Goal: Task Accomplishment & Management: Use online tool/utility

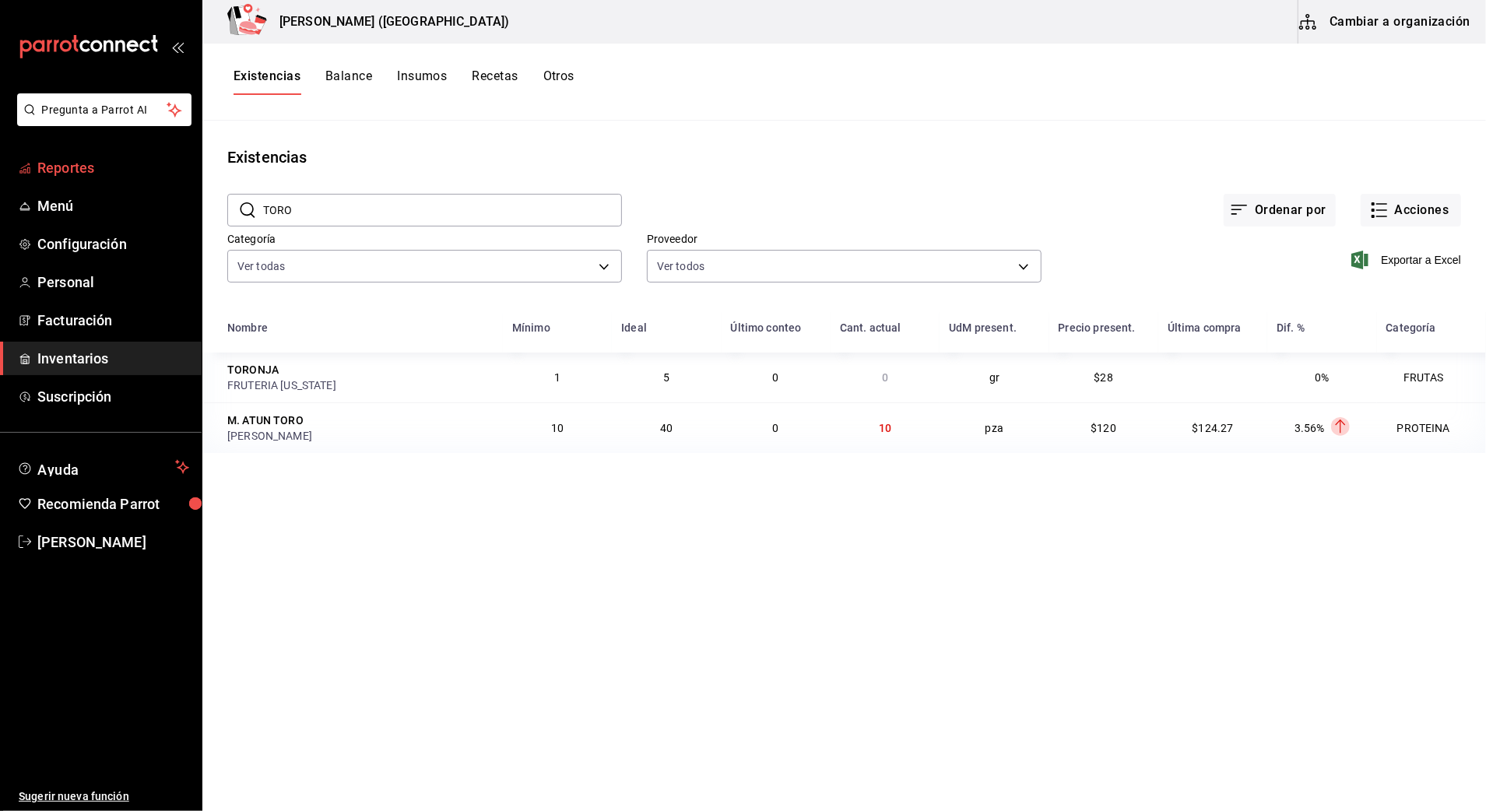
click at [128, 175] on span "Reportes" at bounding box center [113, 167] width 152 height 21
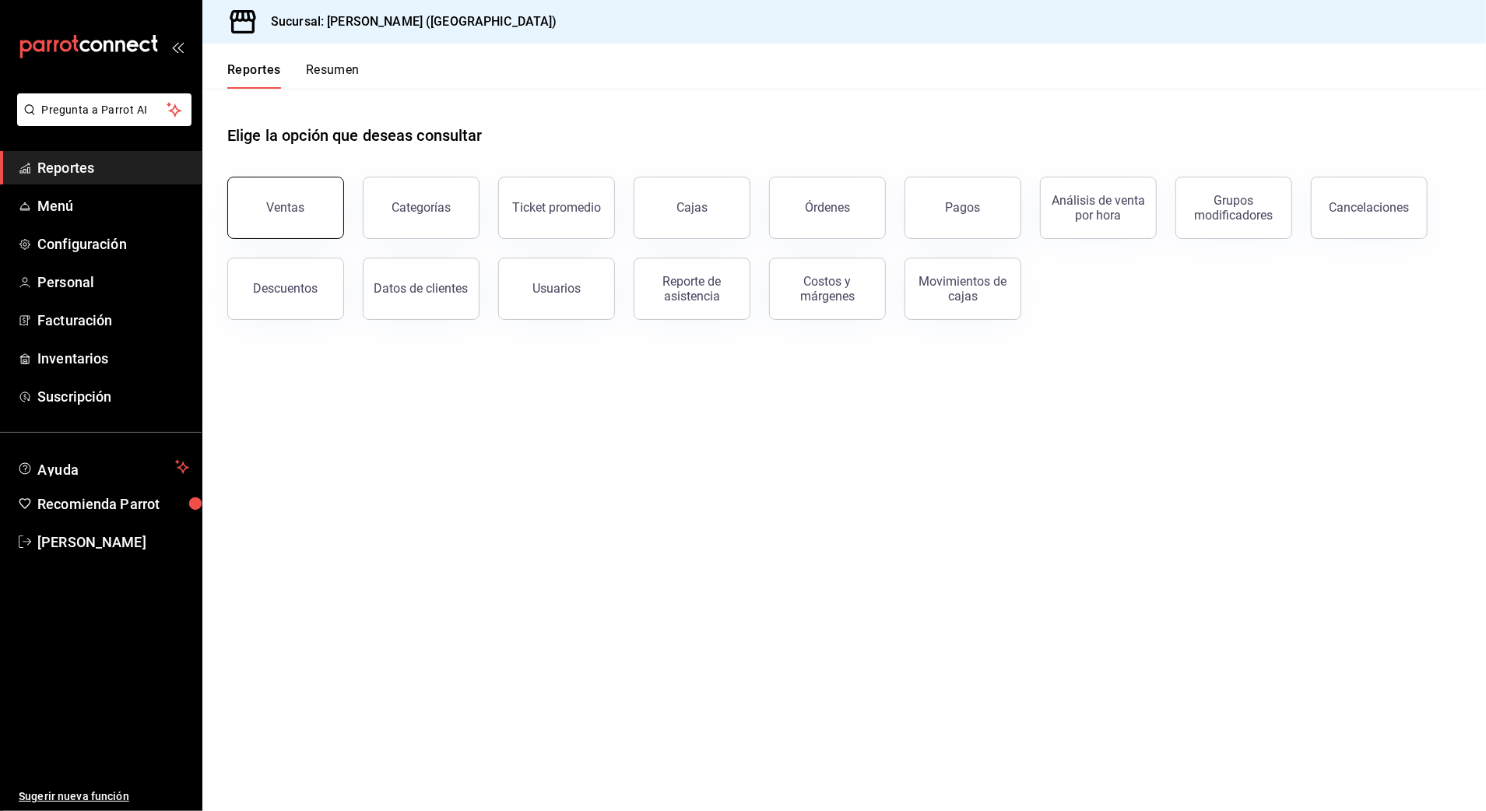
click at [231, 209] on div "Ventas" at bounding box center [276, 198] width 135 height 81
click at [319, 176] on div "Ventas" at bounding box center [276, 198] width 135 height 81
click at [321, 199] on button "Ventas" at bounding box center [285, 208] width 117 height 62
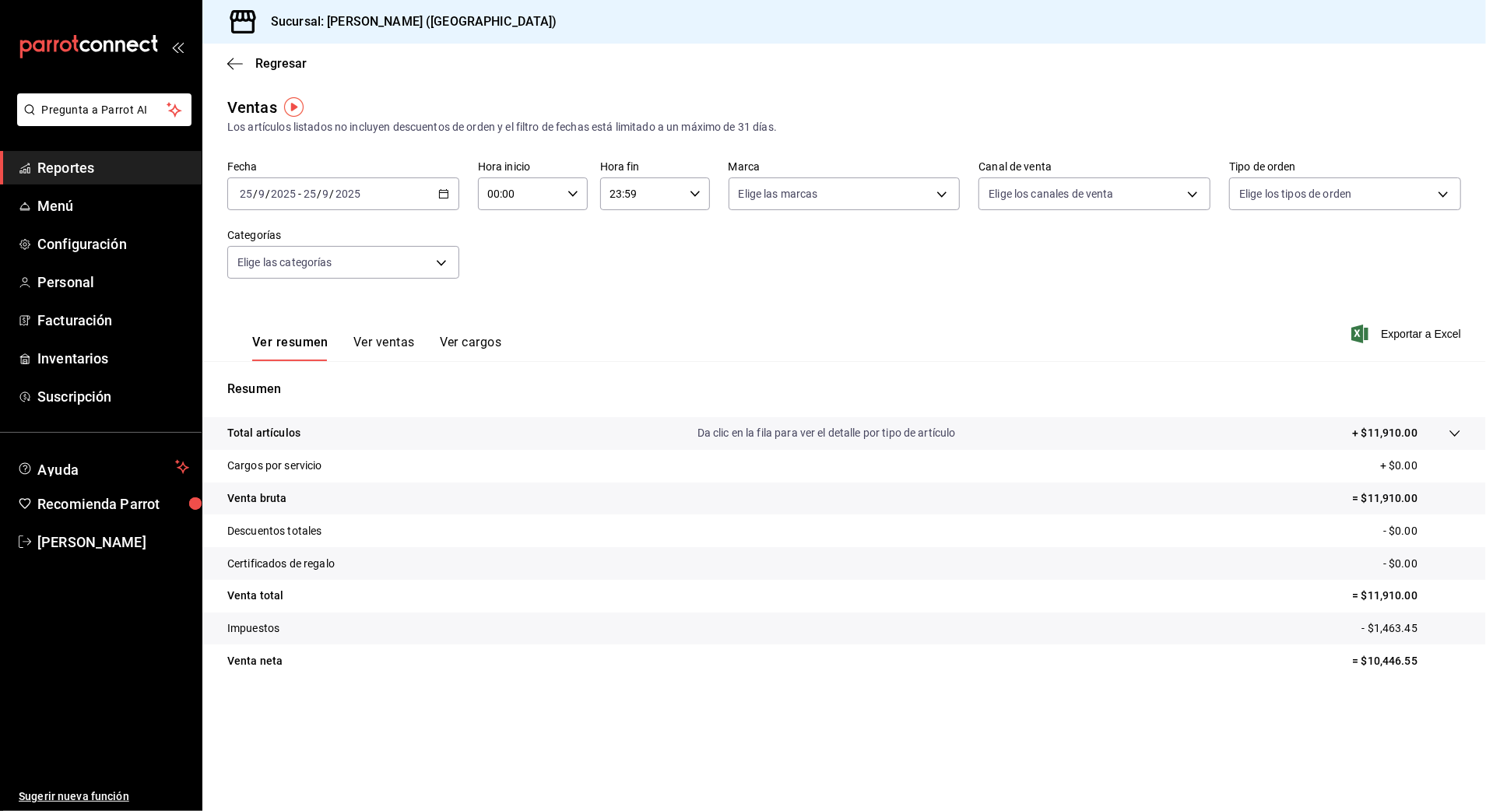
click at [443, 193] on icon "button" at bounding box center [443, 193] width 11 height 11
click at [333, 373] on span "Rango de fechas" at bounding box center [301, 381] width 121 height 16
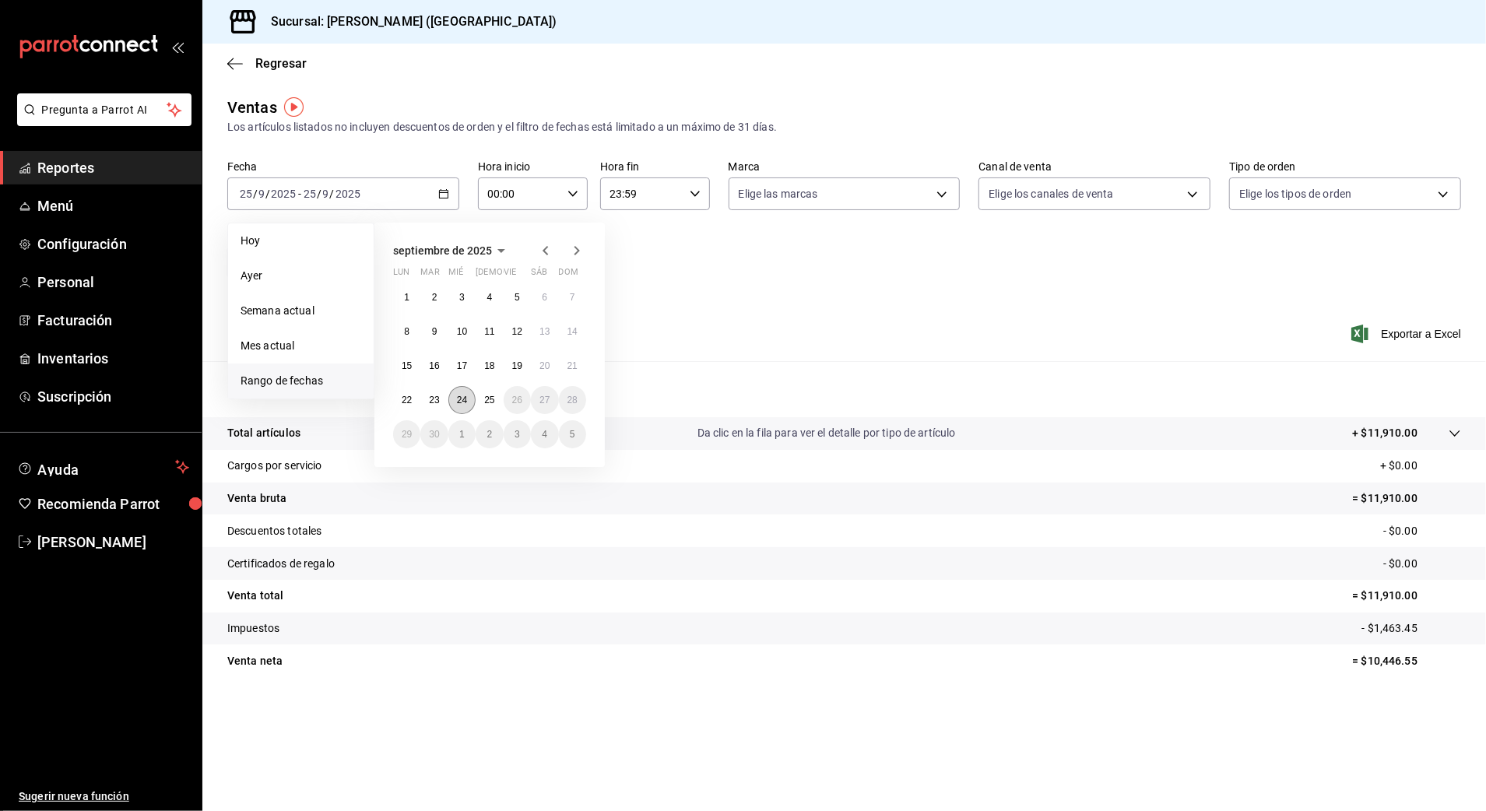
click at [464, 400] on abbr "24" at bounding box center [462, 400] width 10 height 11
click at [479, 399] on button "25" at bounding box center [489, 400] width 27 height 28
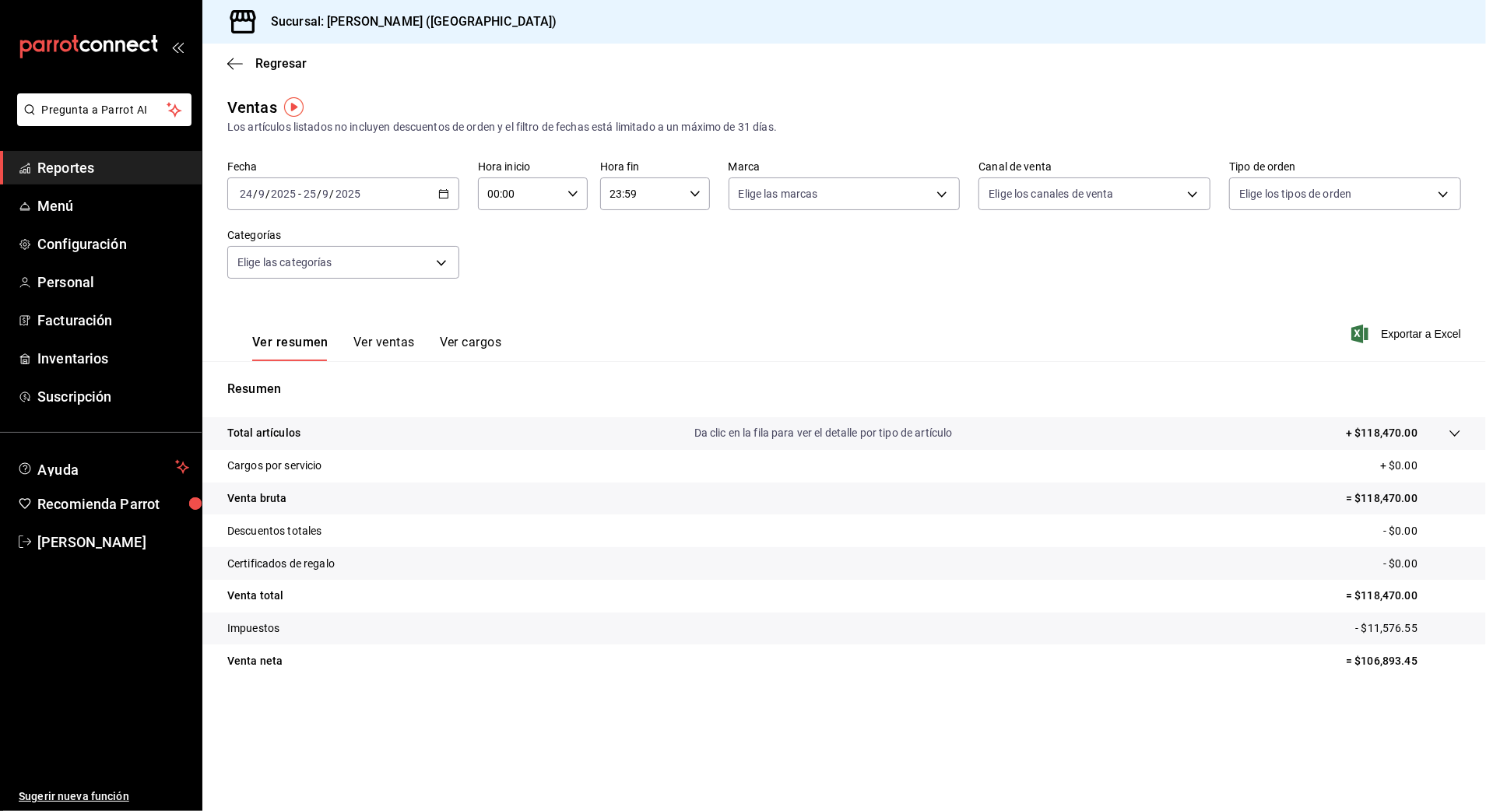
click at [539, 188] on input "00:00" at bounding box center [519, 193] width 83 height 31
click at [509, 302] on button "10" at bounding box center [505, 295] width 49 height 31
type input "10:00"
click at [674, 191] on div at bounding box center [743, 405] width 1486 height 811
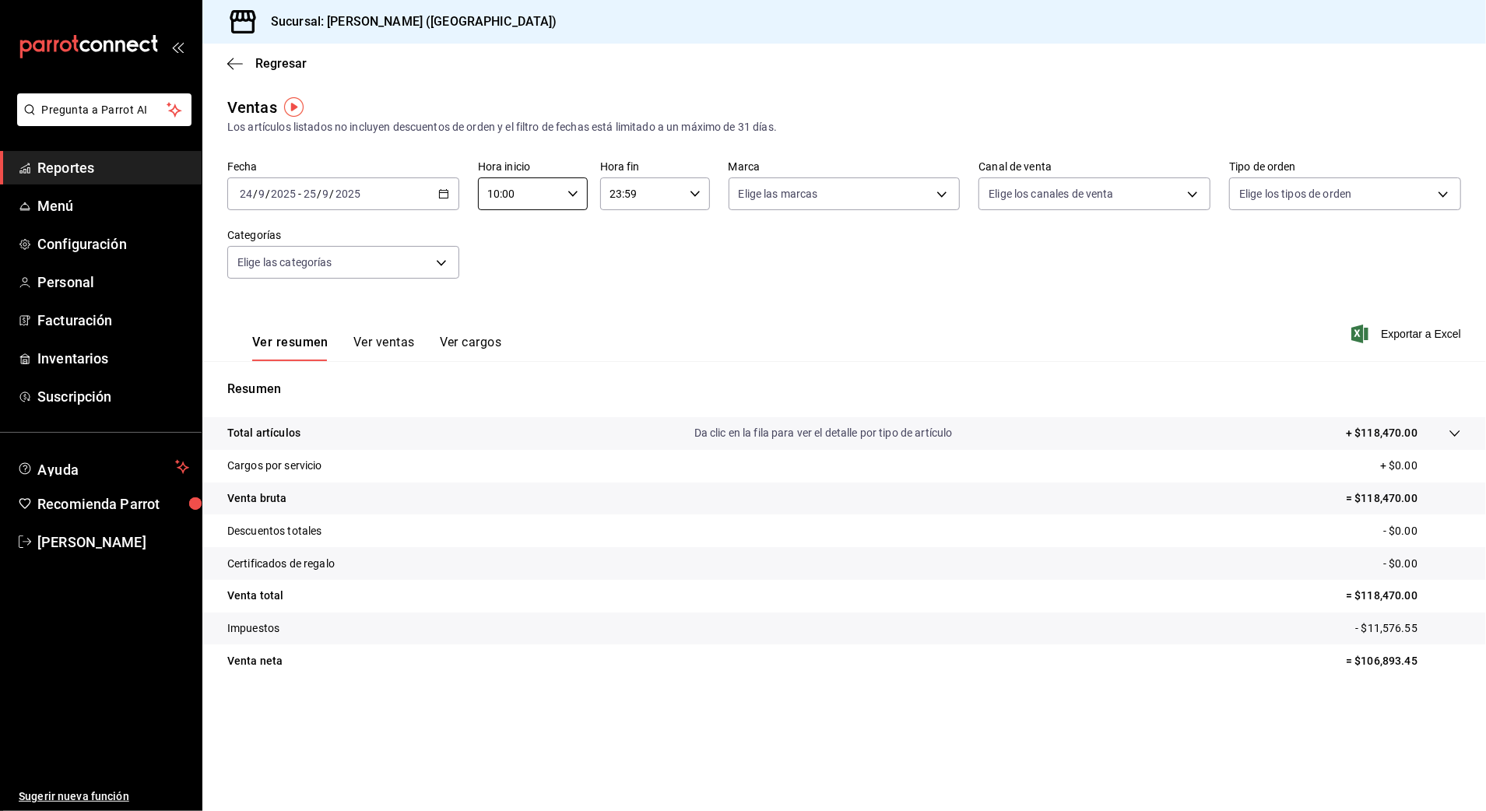
click at [657, 205] on input "23:59" at bounding box center [641, 193] width 83 height 31
click at [624, 302] on span "03" at bounding box center [628, 300] width 30 height 12
type input "03:59"
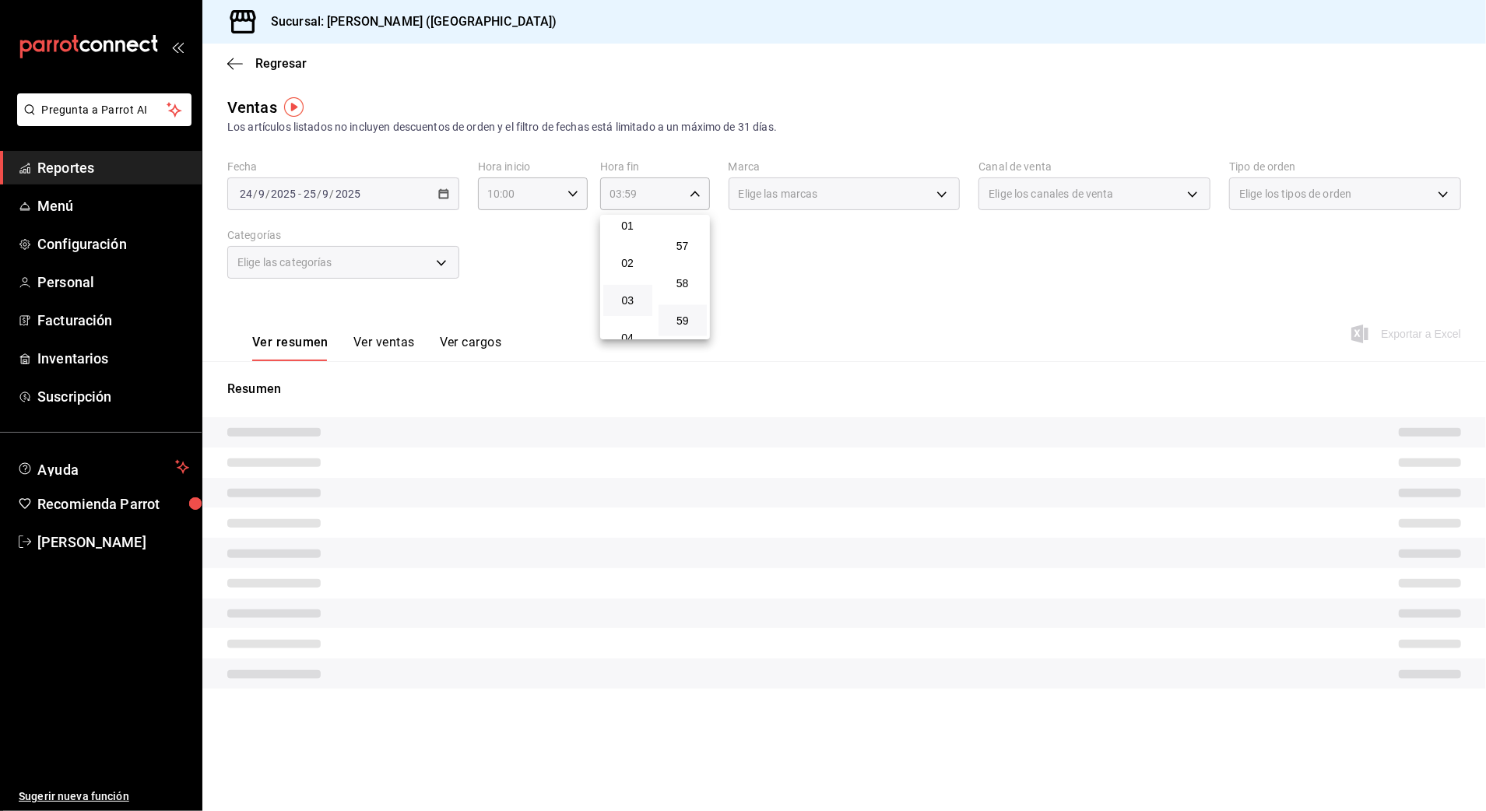
click at [969, 257] on div at bounding box center [743, 405] width 1486 height 811
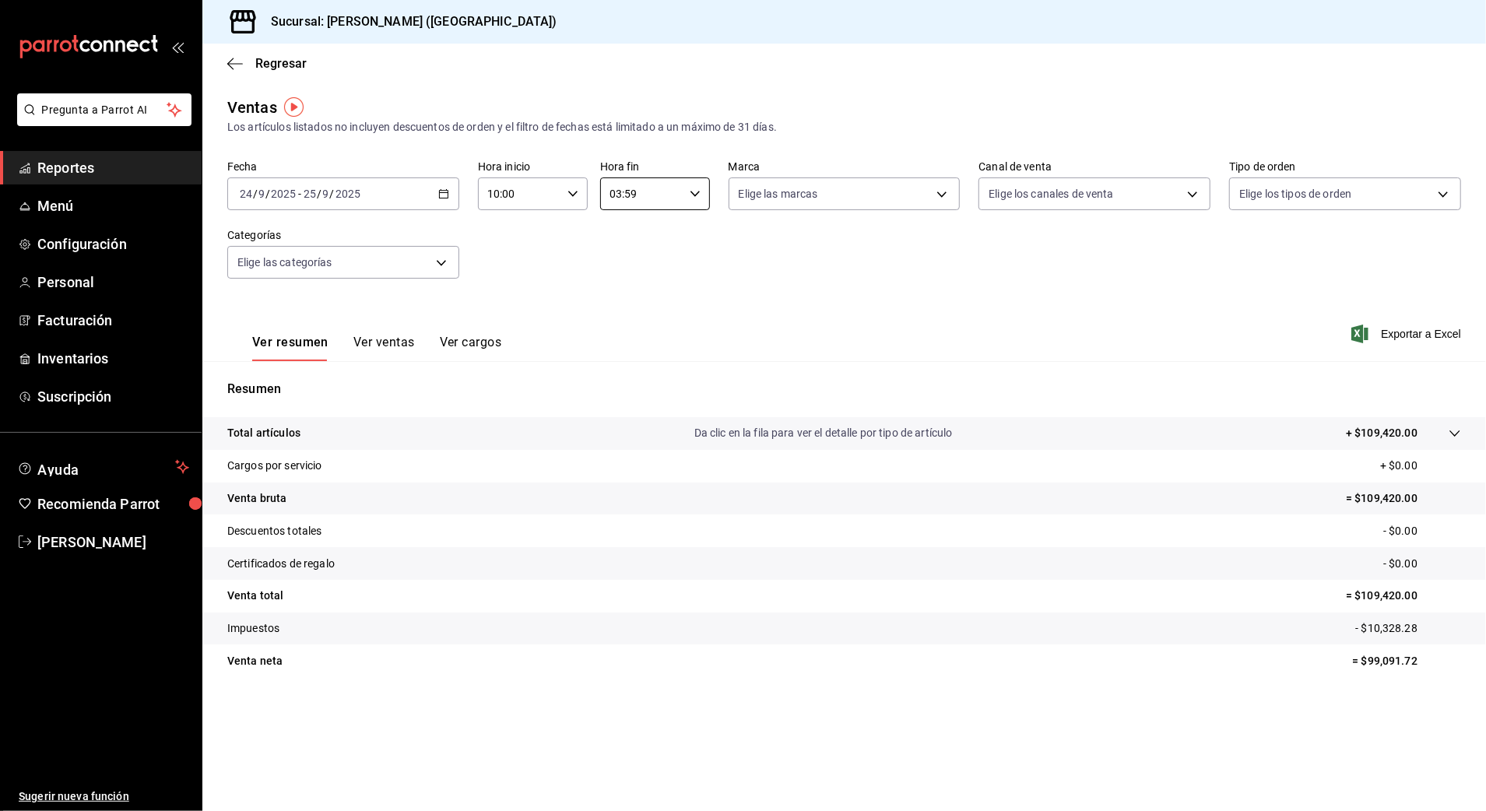
click at [567, 417] on tr "Total artículos Da clic en la fila para ver el detalle por tipo de artículo + $…" at bounding box center [844, 433] width 1284 height 33
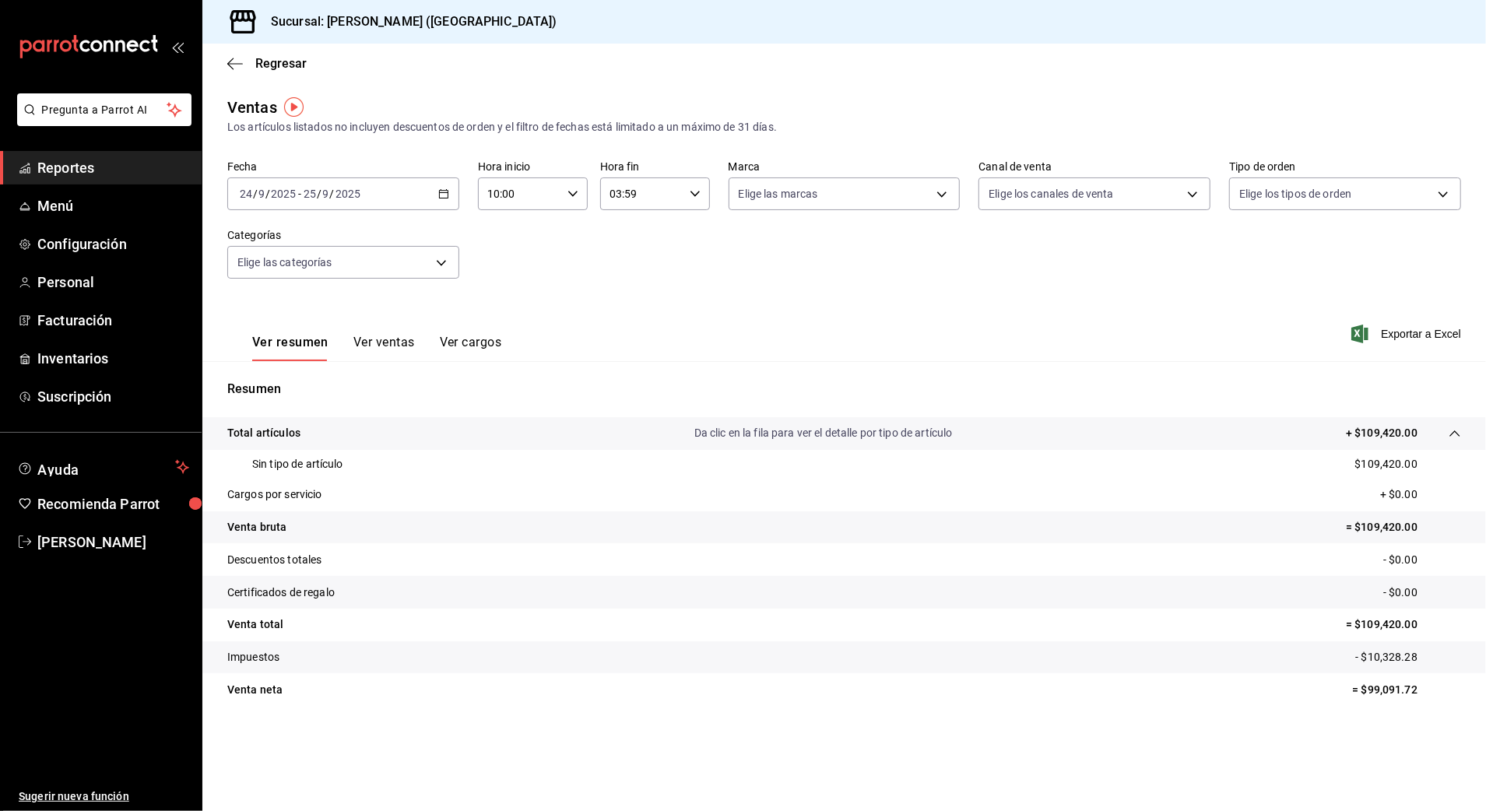
click at [848, 442] on tr "Total artículos Da clic en la fila para ver el detalle por tipo de artículo + $…" at bounding box center [844, 433] width 1284 height 33
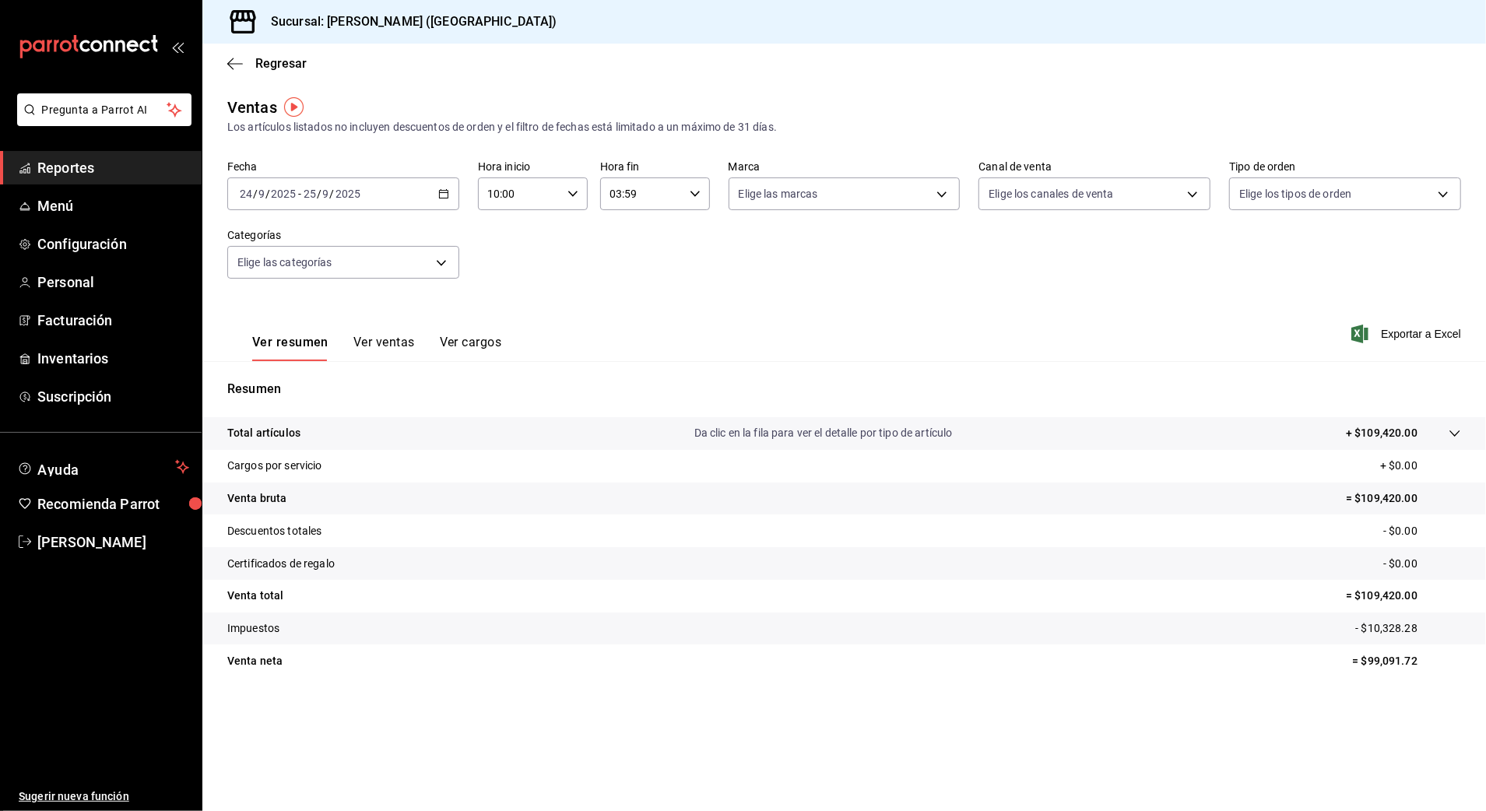
click at [926, 306] on div "Ver resumen Ver ventas Ver cargos Exportar a Excel" at bounding box center [844, 329] width 1284 height 64
click at [278, 62] on span "Regresar" at bounding box center [280, 63] width 51 height 15
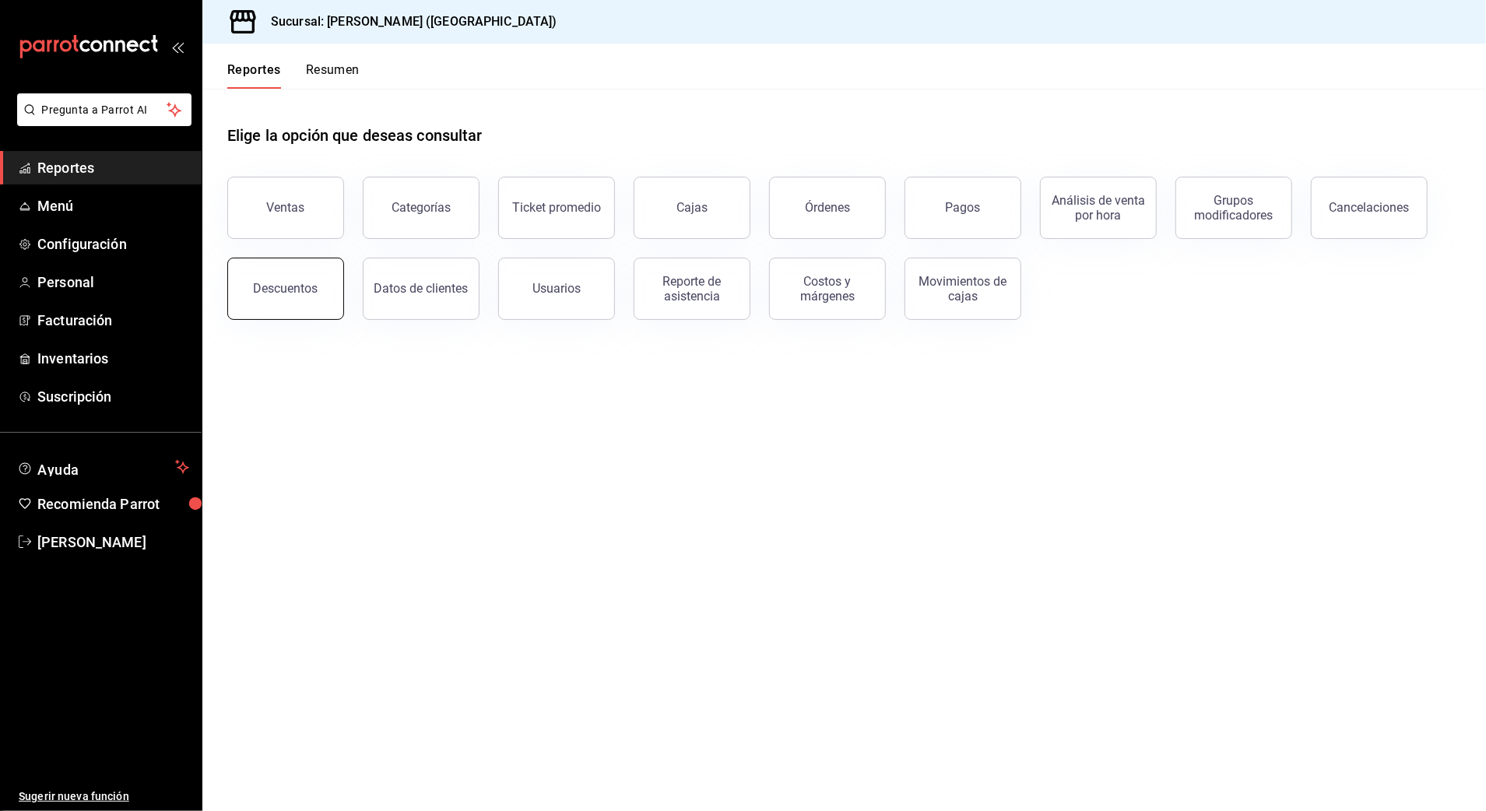
click at [306, 269] on button "Descuentos" at bounding box center [285, 289] width 117 height 62
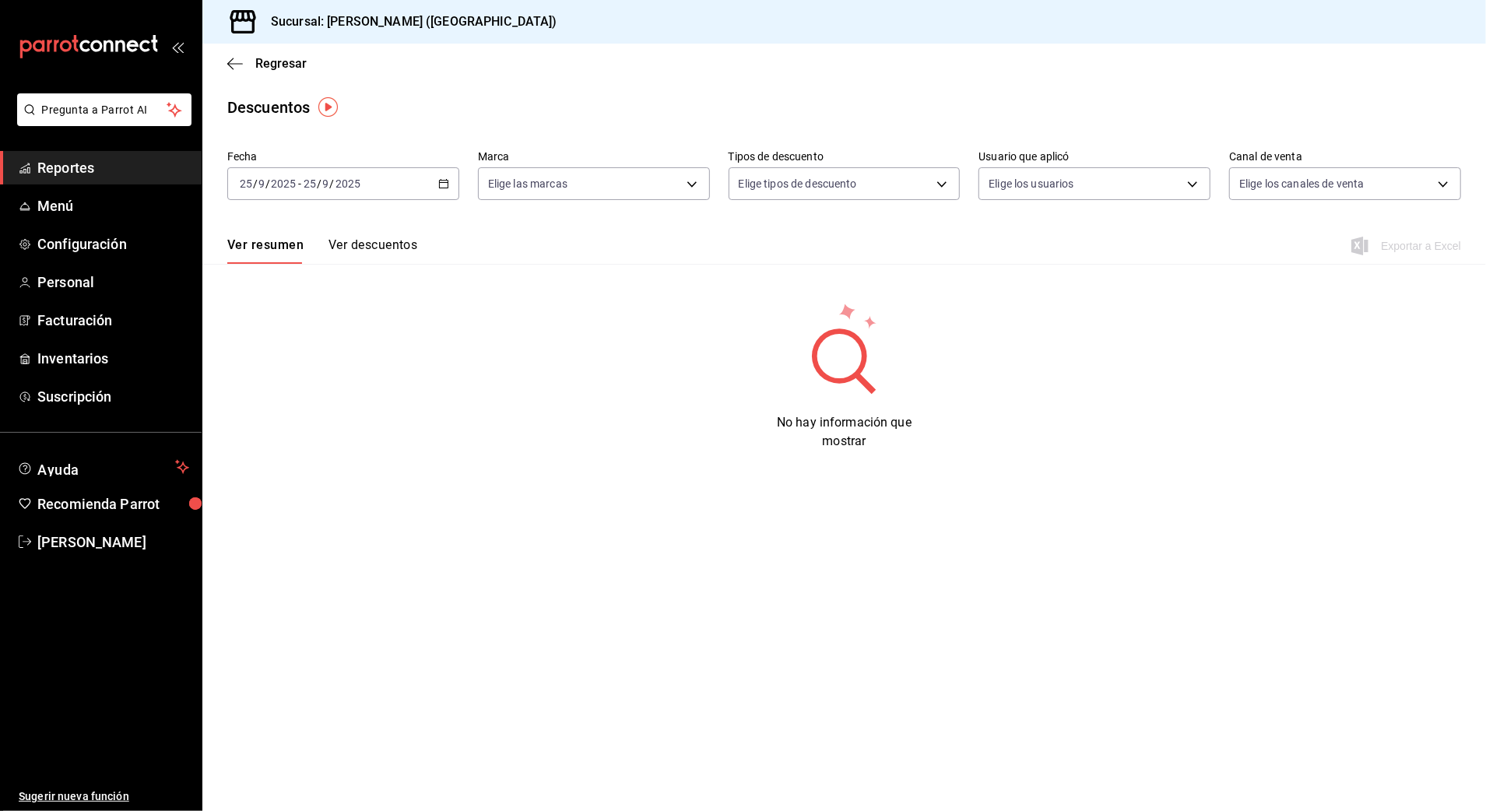
click at [406, 191] on div "[DATE] [DATE] - [DATE] [DATE]" at bounding box center [343, 183] width 232 height 33
click at [321, 408] on span "Rango de fechas" at bounding box center [301, 406] width 121 height 16
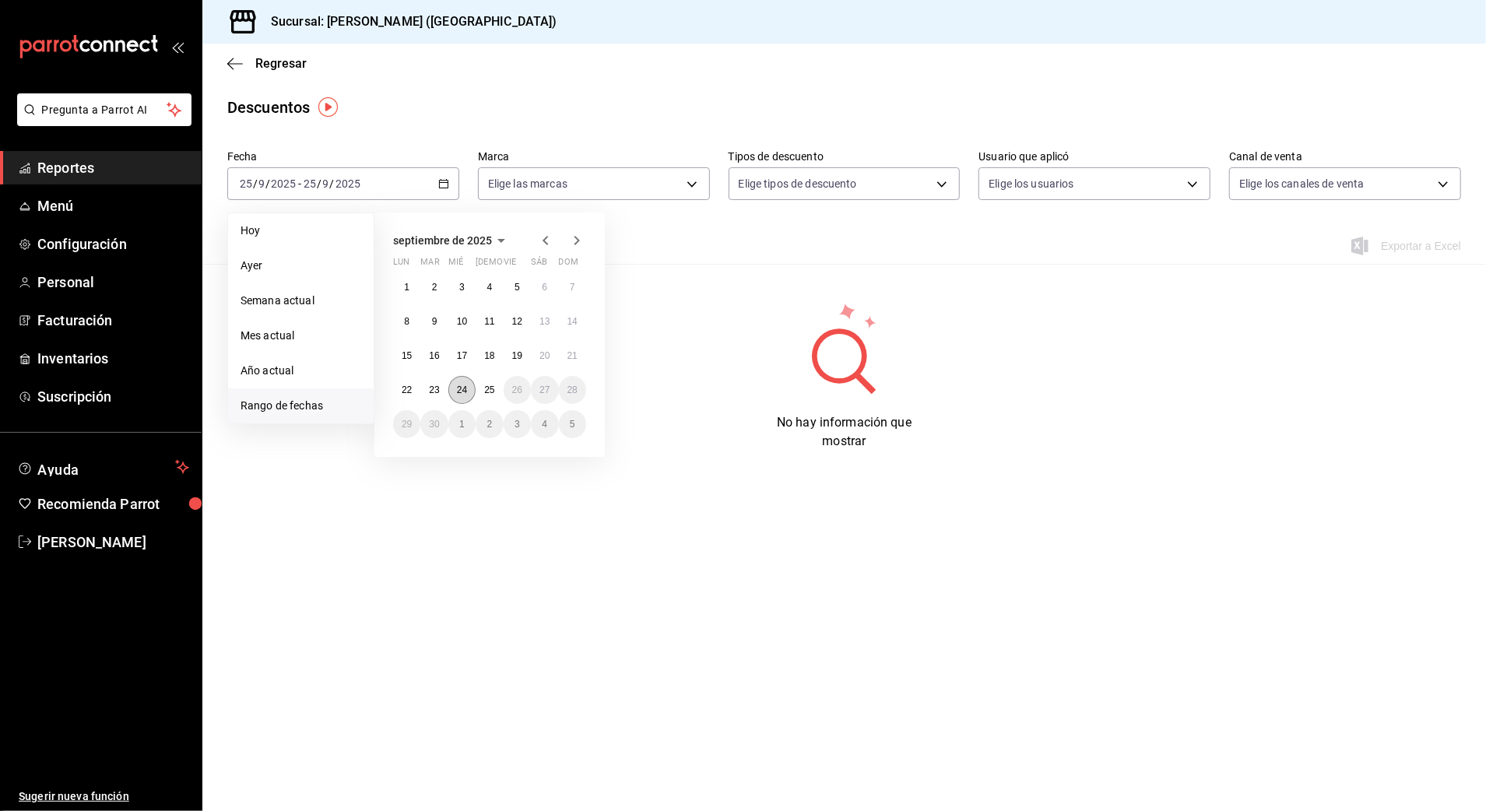
click at [462, 389] on abbr "24" at bounding box center [462, 390] width 10 height 11
click at [492, 387] on abbr "25" at bounding box center [489, 390] width 10 height 11
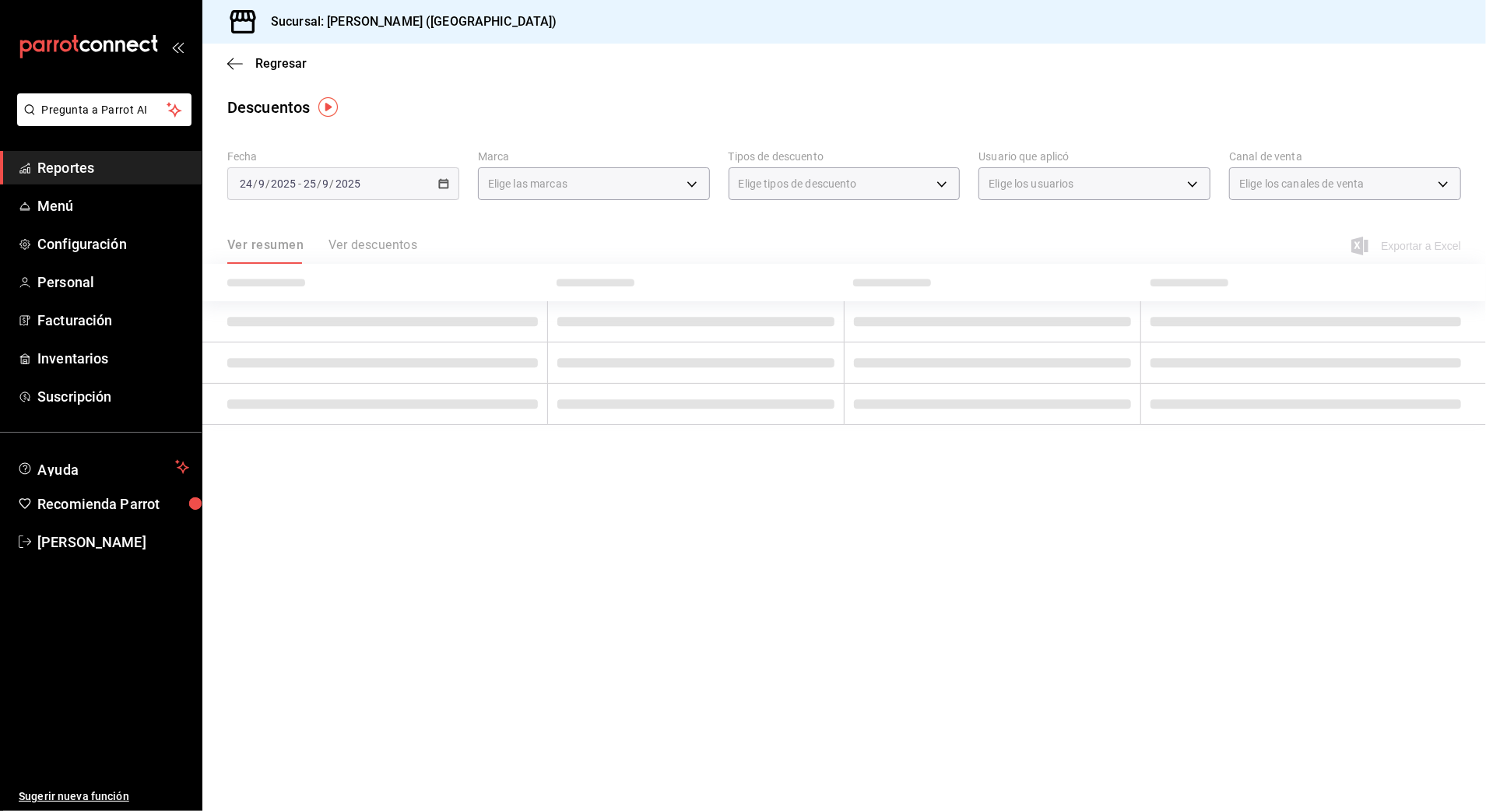
click at [689, 253] on div "Ver resumen Ver descuentos Exportar a Excel" at bounding box center [844, 241] width 1284 height 45
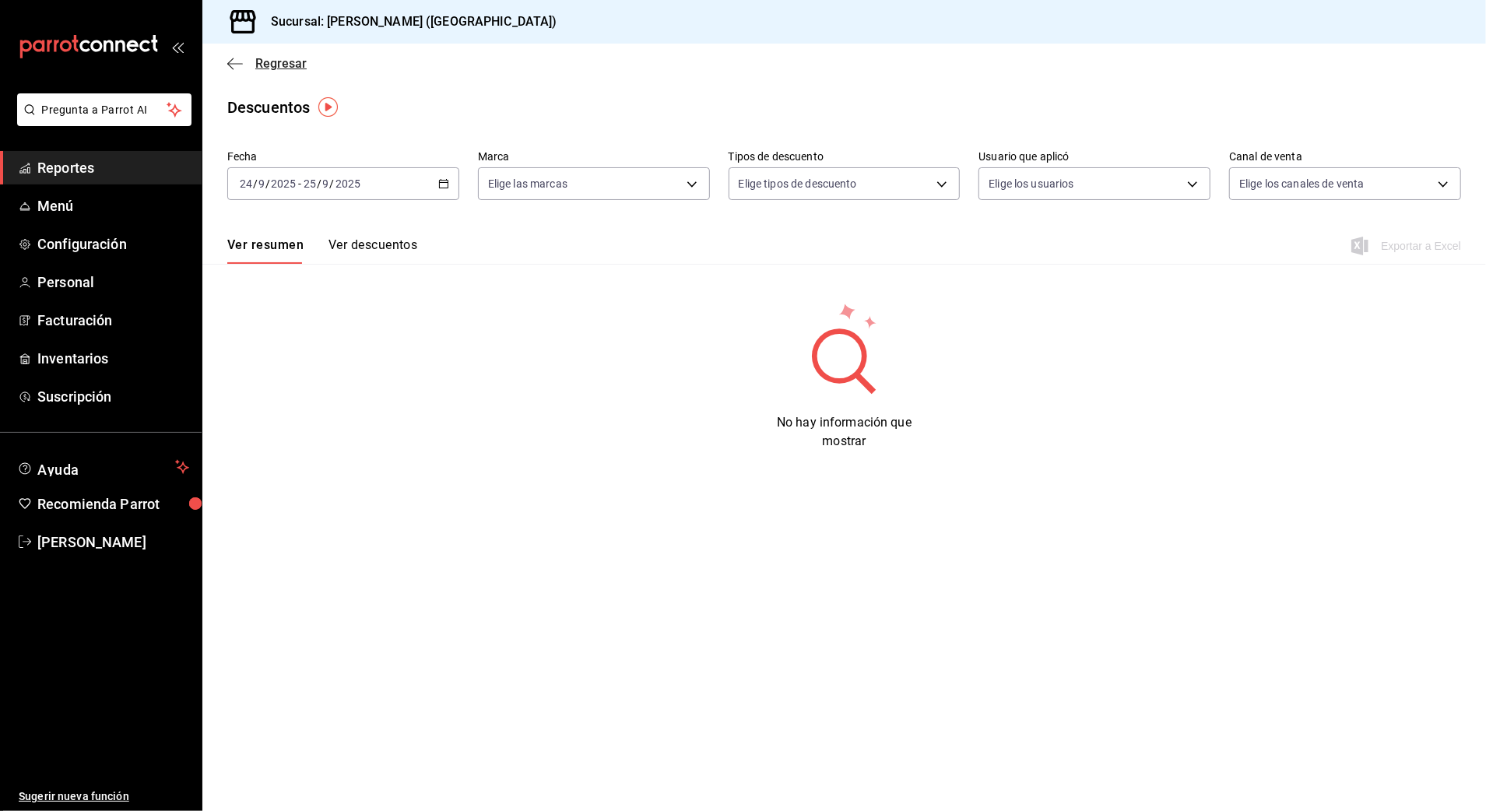
click at [272, 60] on span "Regresar" at bounding box center [280, 63] width 51 height 15
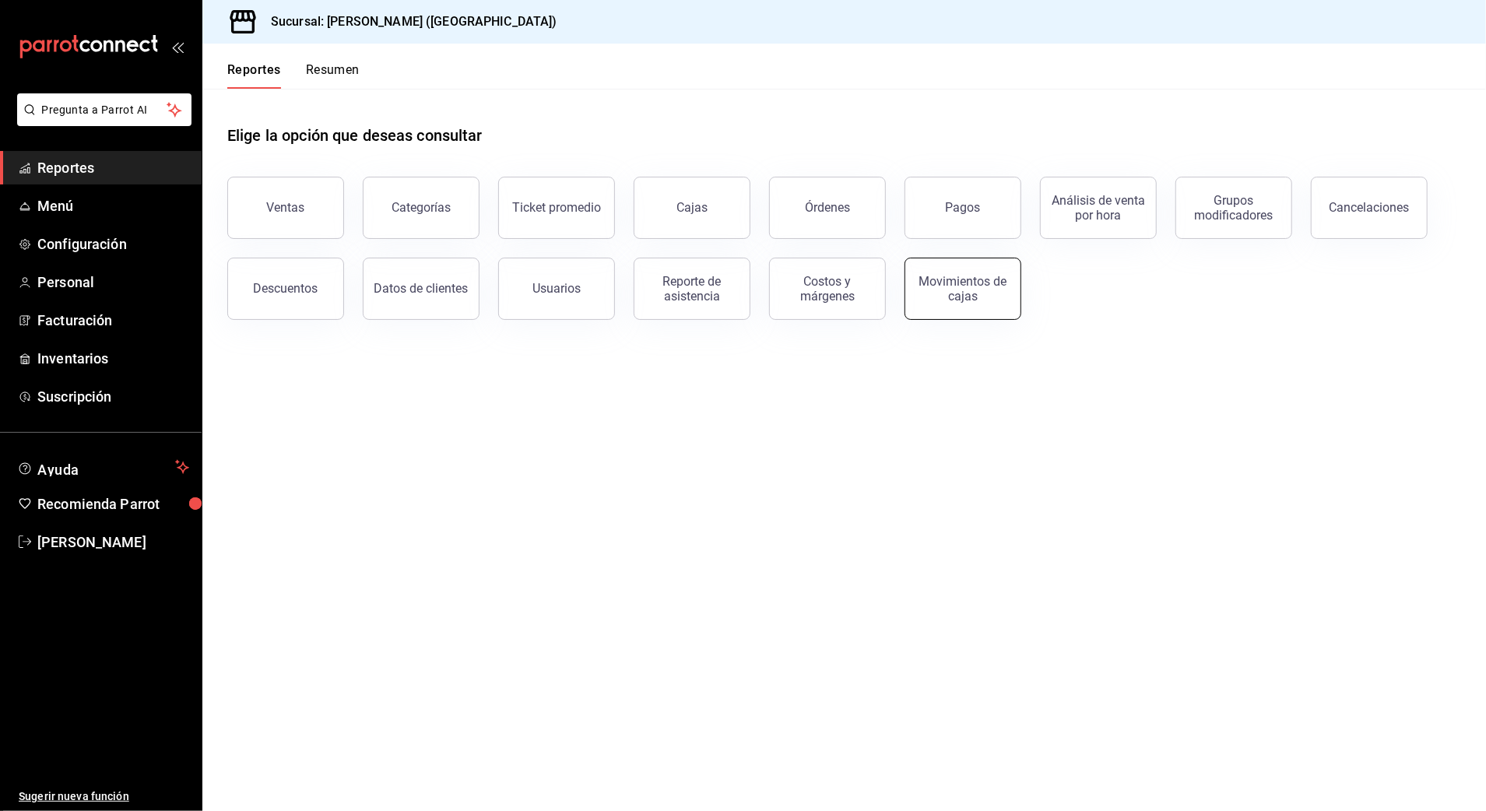
click at [997, 303] on button "Movimientos de cajas" at bounding box center [963, 289] width 117 height 62
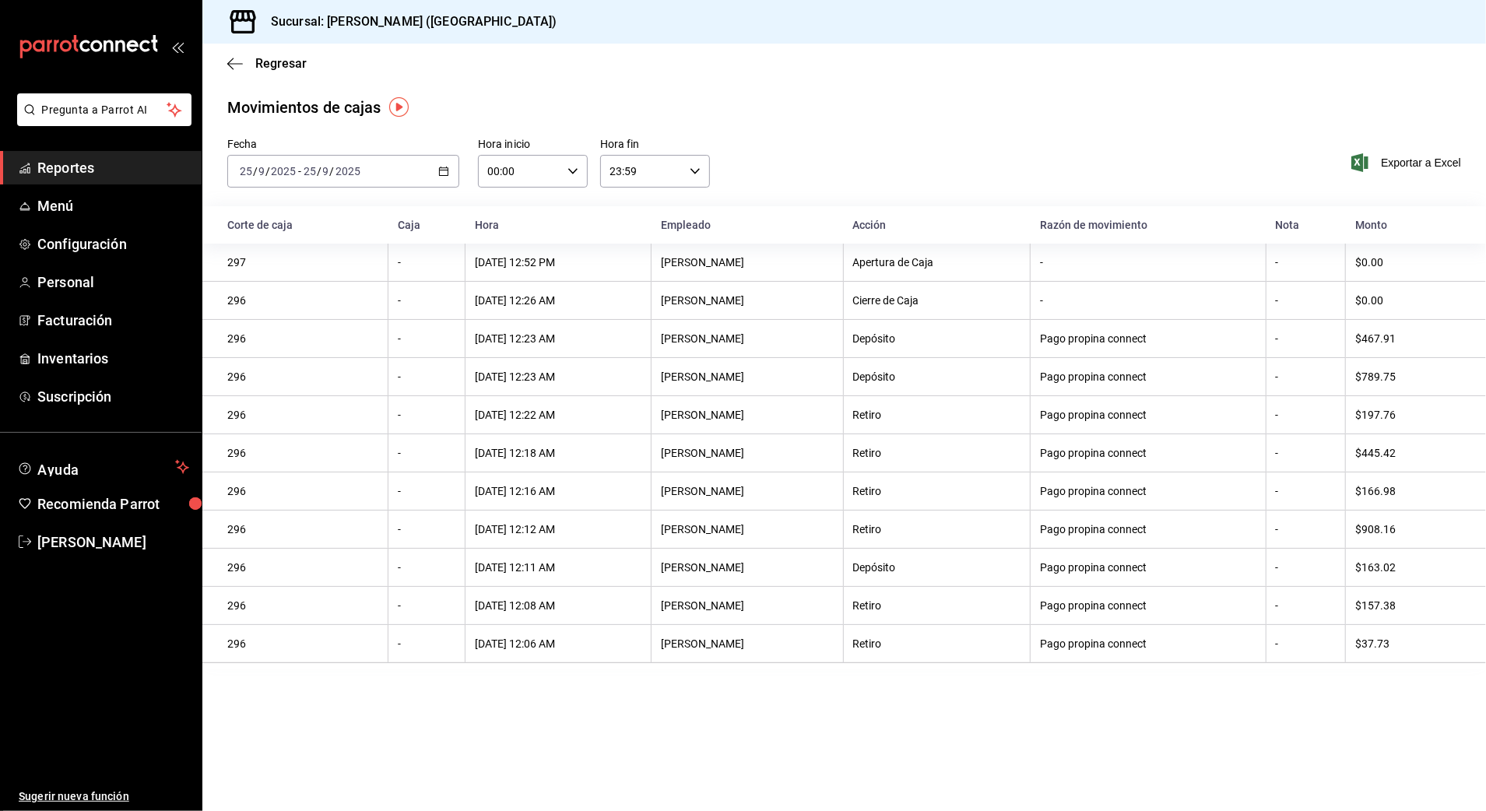
click at [414, 181] on div "[DATE] [DATE] - [DATE] [DATE]" at bounding box center [343, 171] width 232 height 33
click at [314, 406] on li "Rango de fechas" at bounding box center [301, 393] width 146 height 35
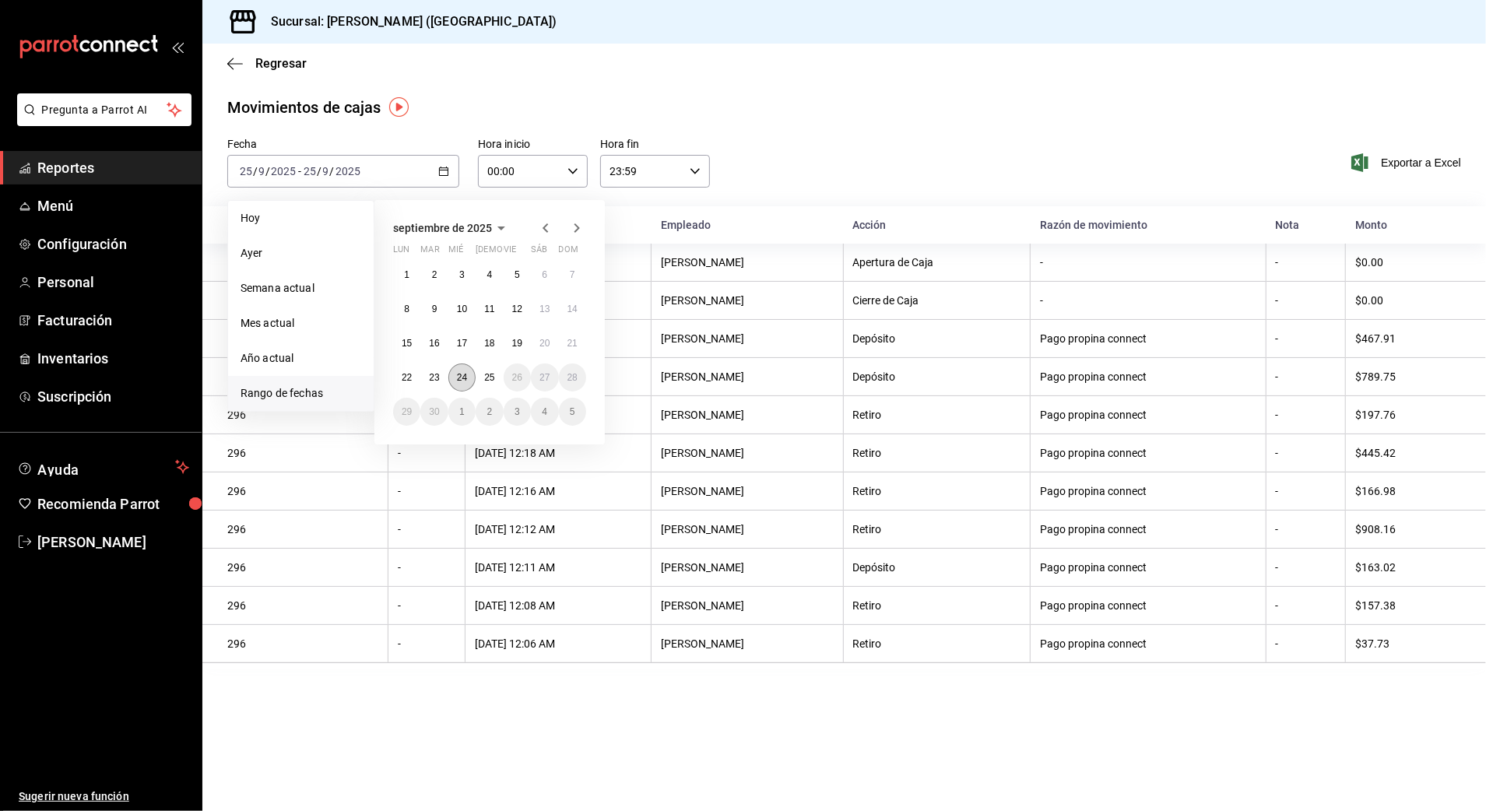
click at [468, 381] on button "24" at bounding box center [461, 378] width 27 height 28
click at [486, 381] on abbr "25" at bounding box center [489, 377] width 10 height 11
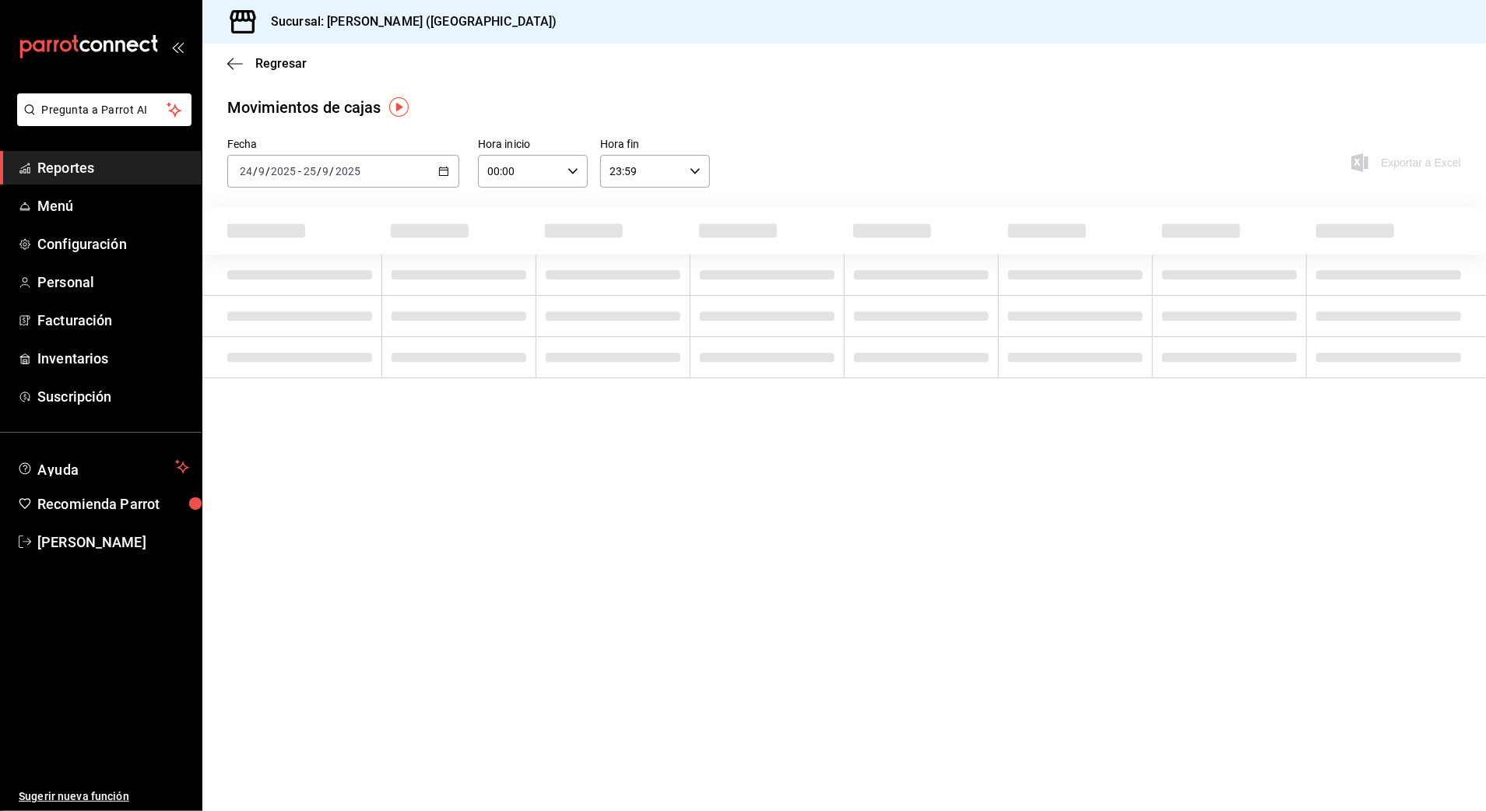
click at [555, 160] on input "00:00" at bounding box center [519, 171] width 83 height 31
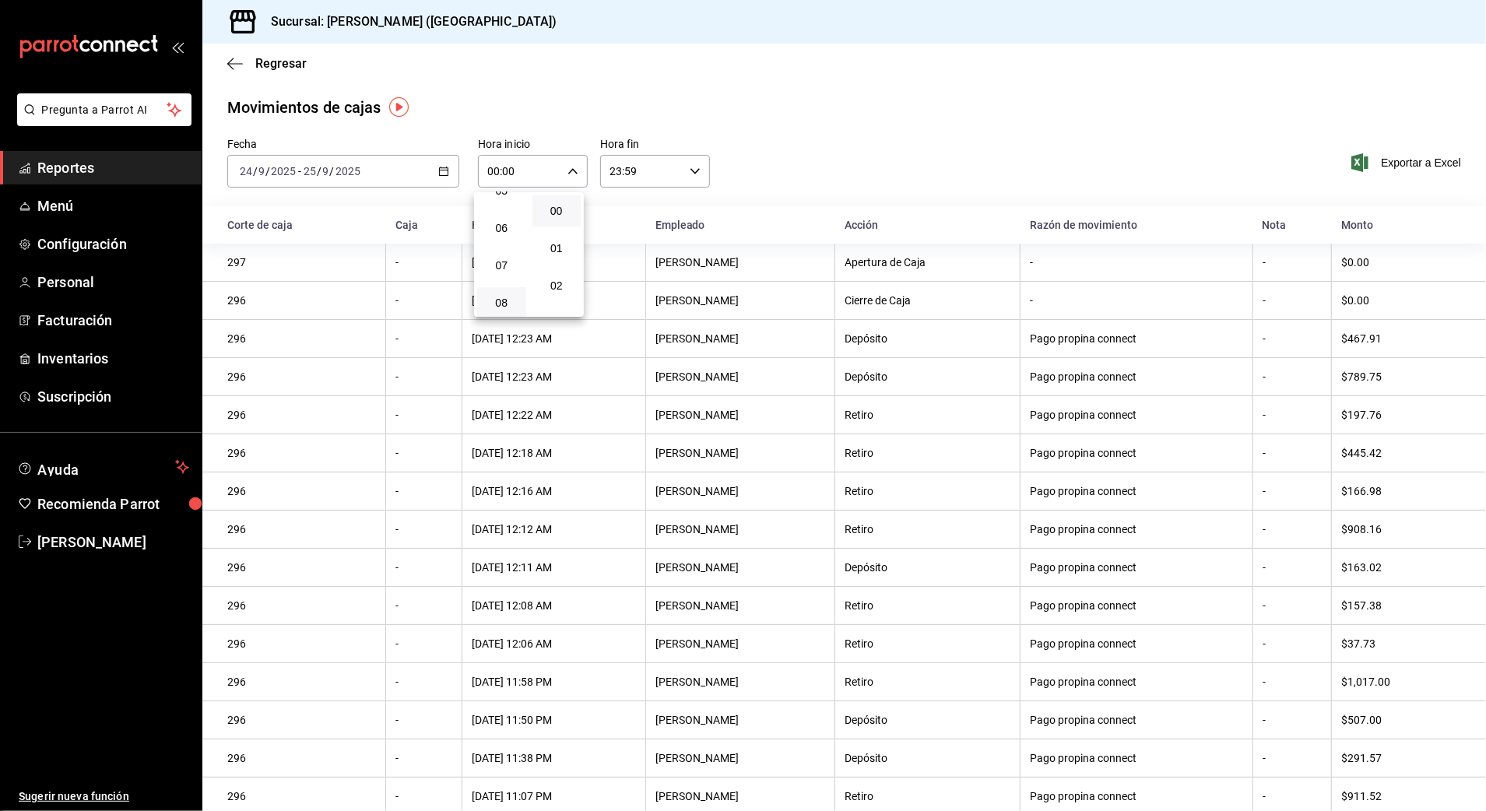
scroll to position [311, 0]
click at [511, 281] on button "10" at bounding box center [501, 273] width 49 height 31
type input "10:00"
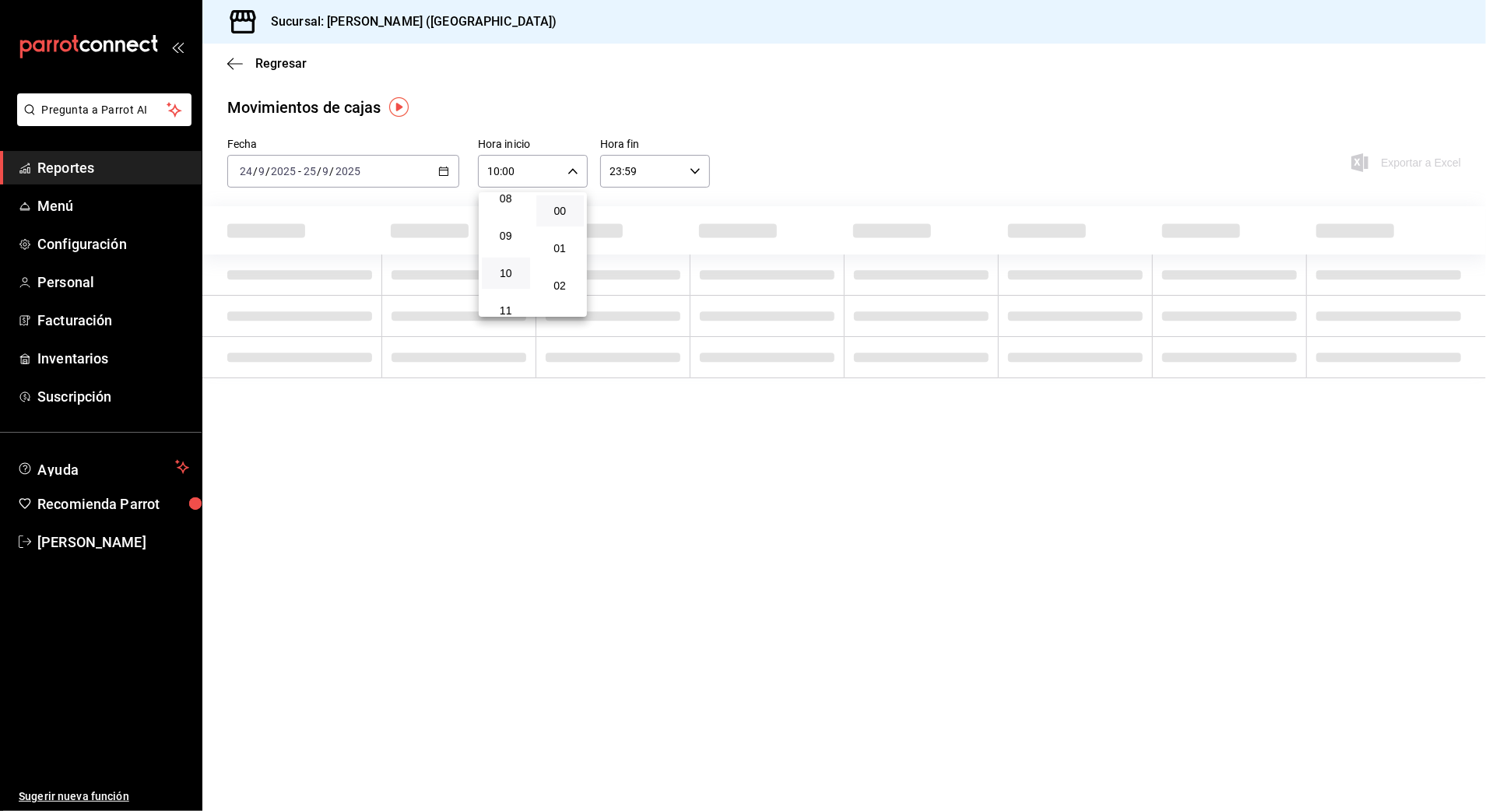
click at [620, 169] on div at bounding box center [743, 405] width 1486 height 811
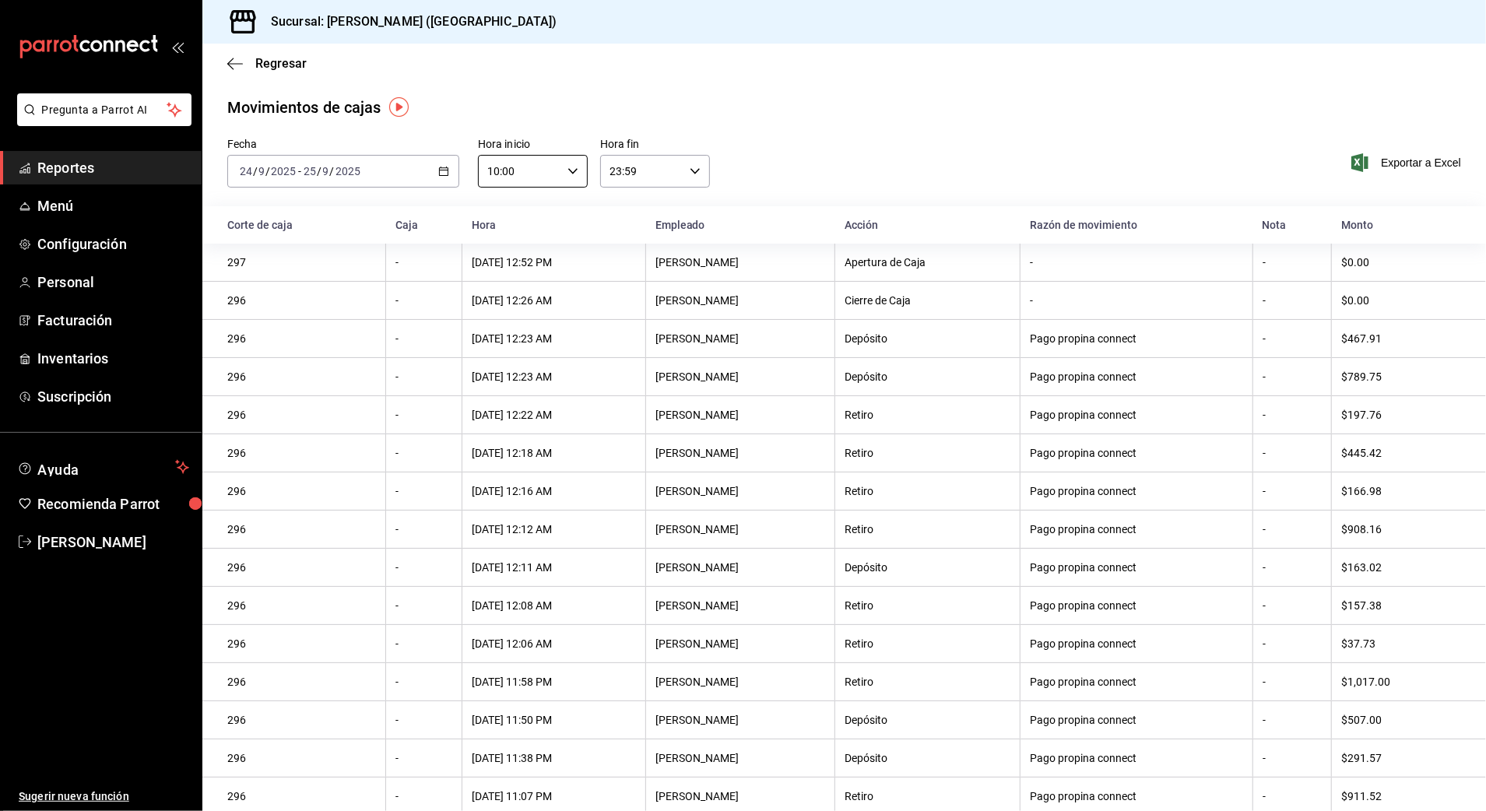
click at [637, 178] on input "23:59" at bounding box center [641, 171] width 83 height 31
click at [623, 272] on span "03" at bounding box center [623, 278] width 30 height 12
type input "03:59"
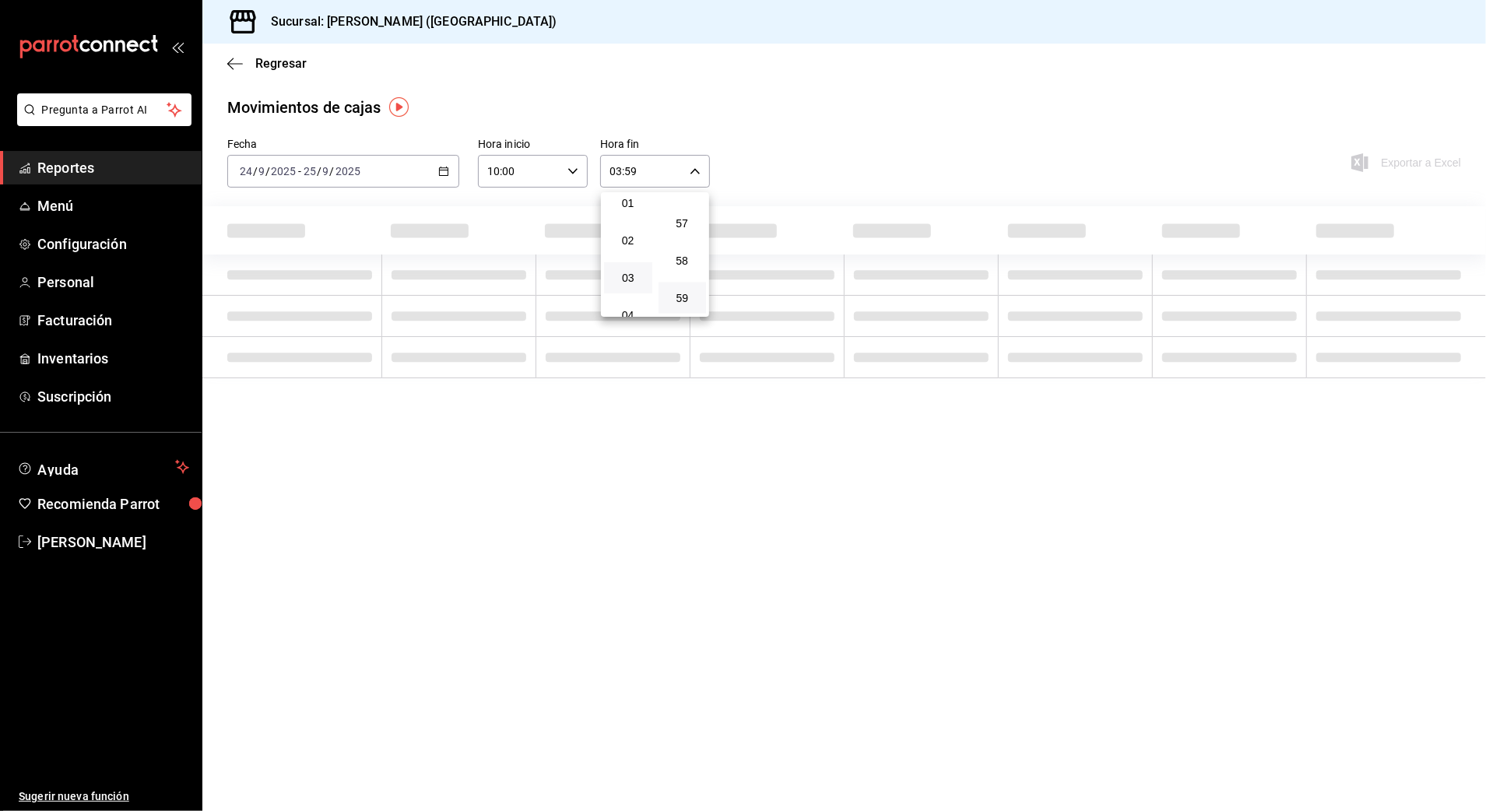
click at [866, 62] on div at bounding box center [743, 405] width 1486 height 811
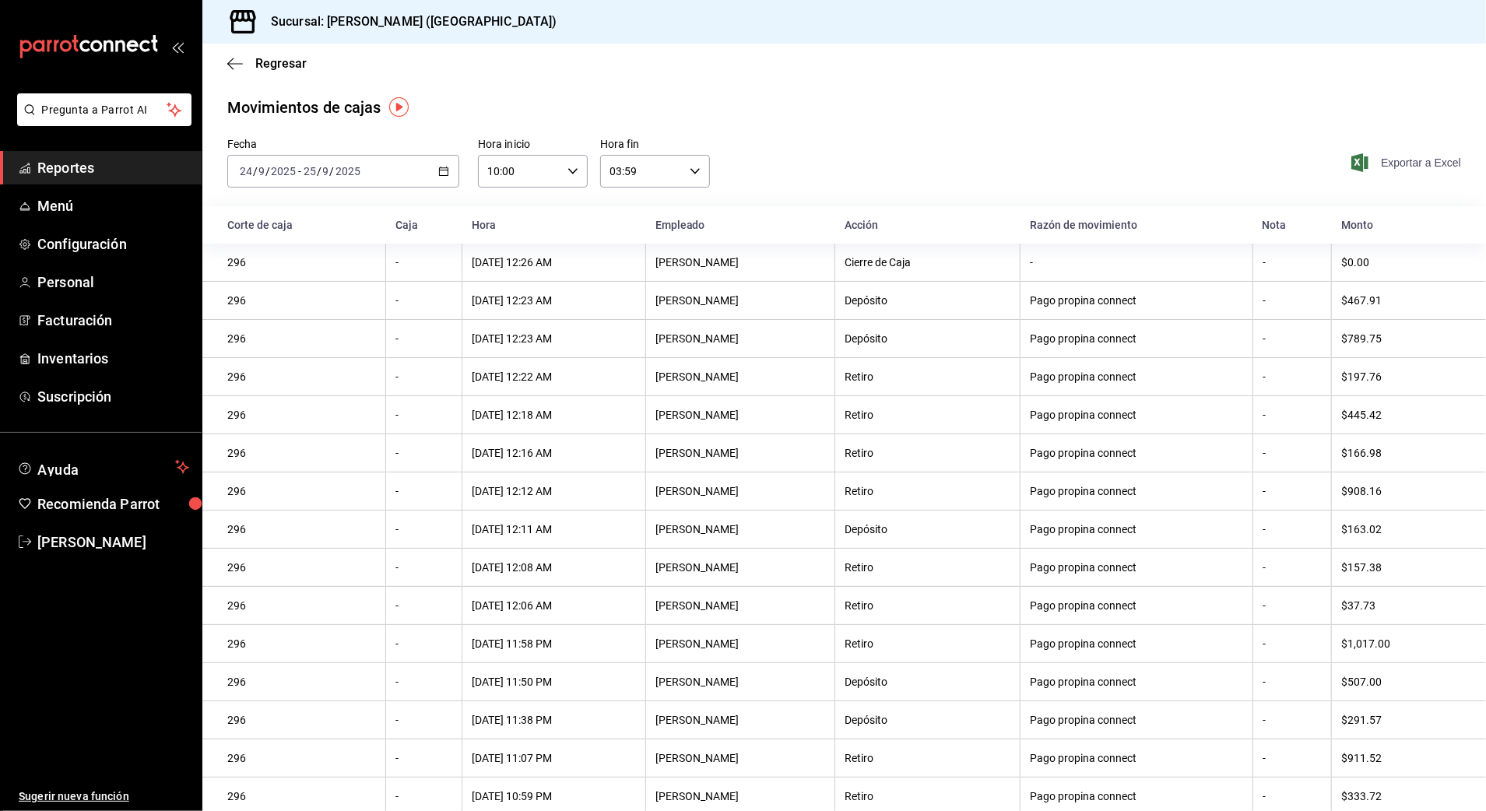
click at [1383, 168] on span "Exportar a Excel" at bounding box center [1407, 162] width 107 height 19
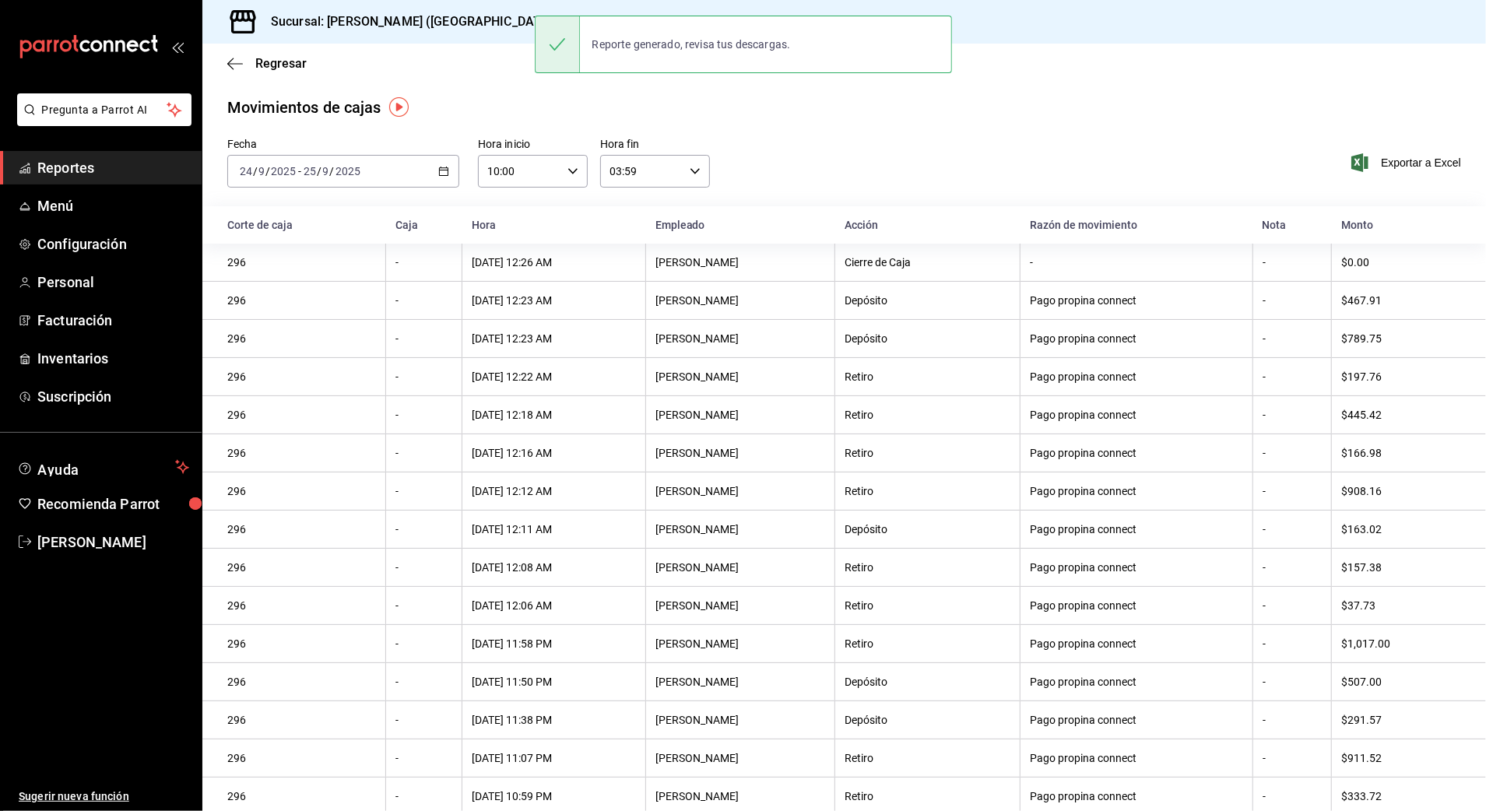
click at [795, 135] on div "Movimientos [PERSON_NAME] Fecha [DATE] [DATE] - [DATE] [DATE] Hora inicio 10:00…" at bounding box center [844, 497] width 1284 height 803
